Goal: Communication & Community: Answer question/provide support

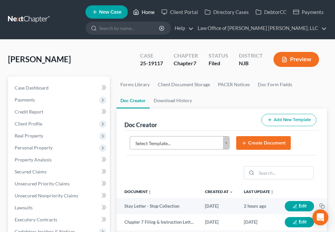
click at [144, 11] on link "Home" at bounding box center [144, 12] width 28 height 12
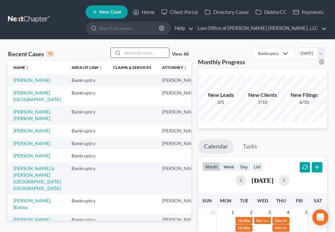
click at [139, 54] on input "search" at bounding box center [145, 53] width 47 height 10
type input "[PERSON_NAME]"
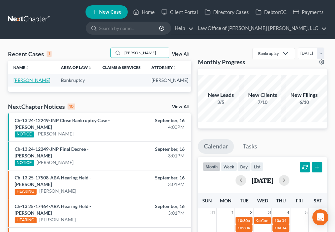
click at [20, 79] on link "[PERSON_NAME]" at bounding box center [31, 80] width 37 height 6
select select "6"
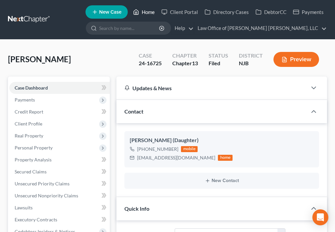
click at [144, 14] on link "Home" at bounding box center [144, 12] width 28 height 12
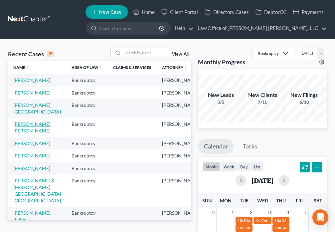
click at [22, 133] on link "[PERSON_NAME], [PERSON_NAME]" at bounding box center [32, 127] width 38 height 12
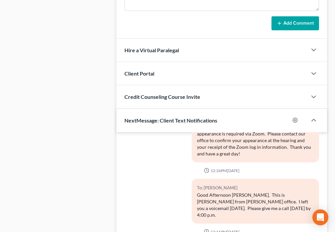
scroll to position [721, 0]
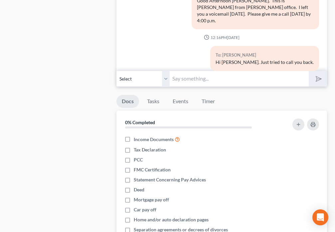
click at [212, 70] on input "text" at bounding box center [238, 78] width 139 height 16
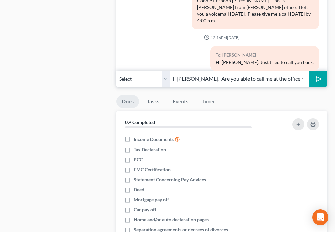
scroll to position [0, 4]
type input "Hi [PERSON_NAME]. Are you able to call me at the office real quick?"
click at [324, 71] on button "submit" at bounding box center [317, 79] width 18 height 16
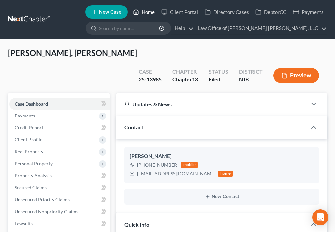
click at [134, 15] on icon at bounding box center [136, 12] width 6 height 8
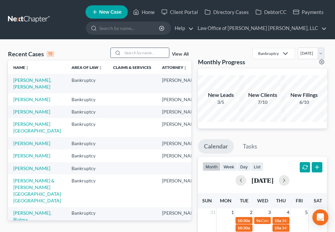
click at [141, 53] on input "search" at bounding box center [145, 53] width 47 height 10
type input "[PERSON_NAME]"
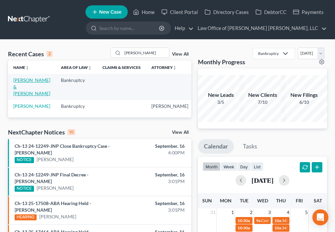
click at [23, 88] on link "[PERSON_NAME] & [PERSON_NAME]" at bounding box center [31, 86] width 37 height 19
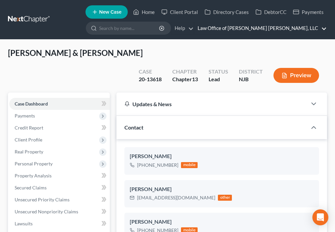
click at [318, 27] on link "Law Office of [PERSON_NAME] [PERSON_NAME], LLC" at bounding box center [260, 28] width 132 height 12
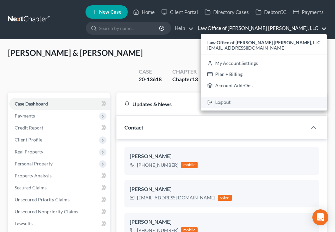
click at [249, 104] on link "Log out" at bounding box center [264, 102] width 126 height 11
